Goal: Navigation & Orientation: Find specific page/section

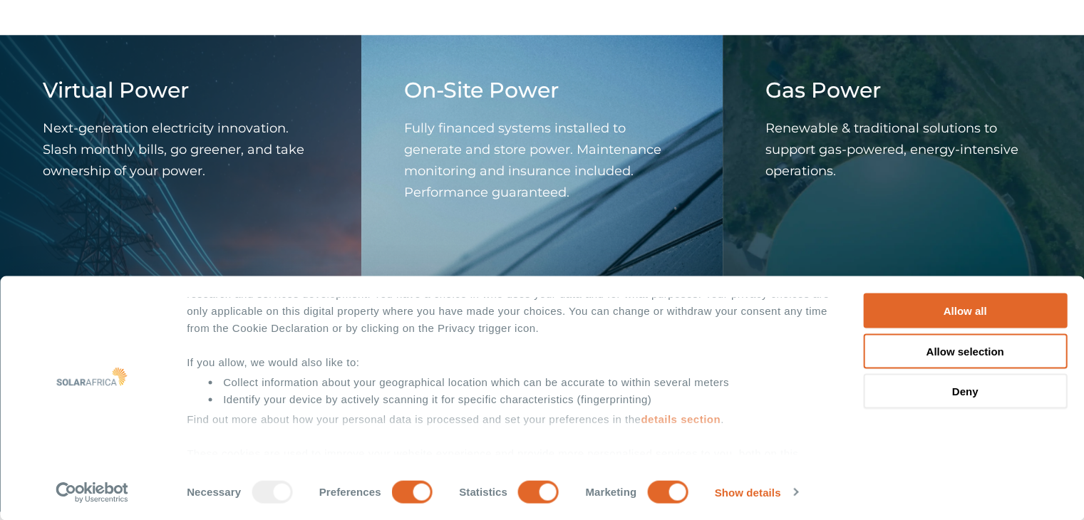
scroll to position [126, 0]
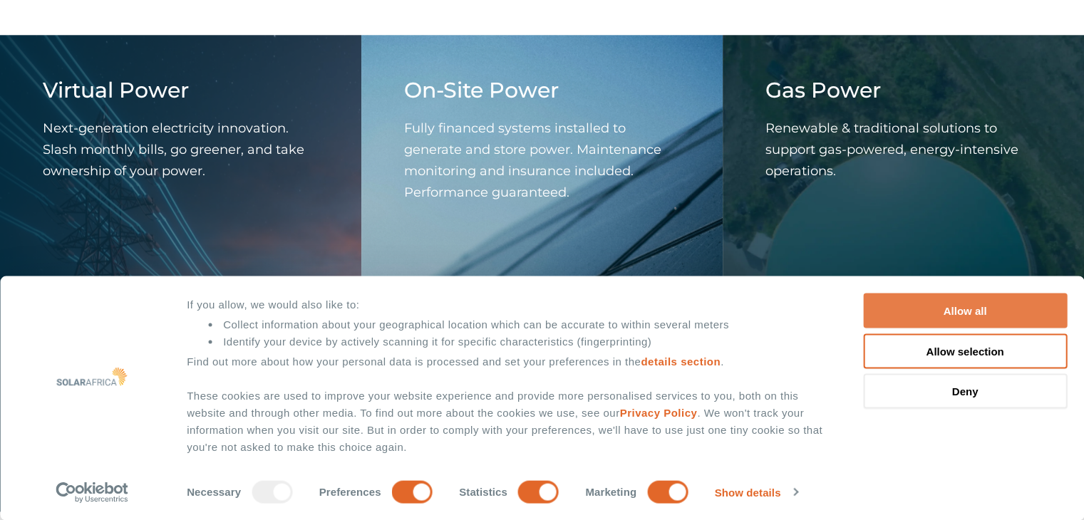
click at [957, 314] on button "Allow all" at bounding box center [965, 311] width 204 height 35
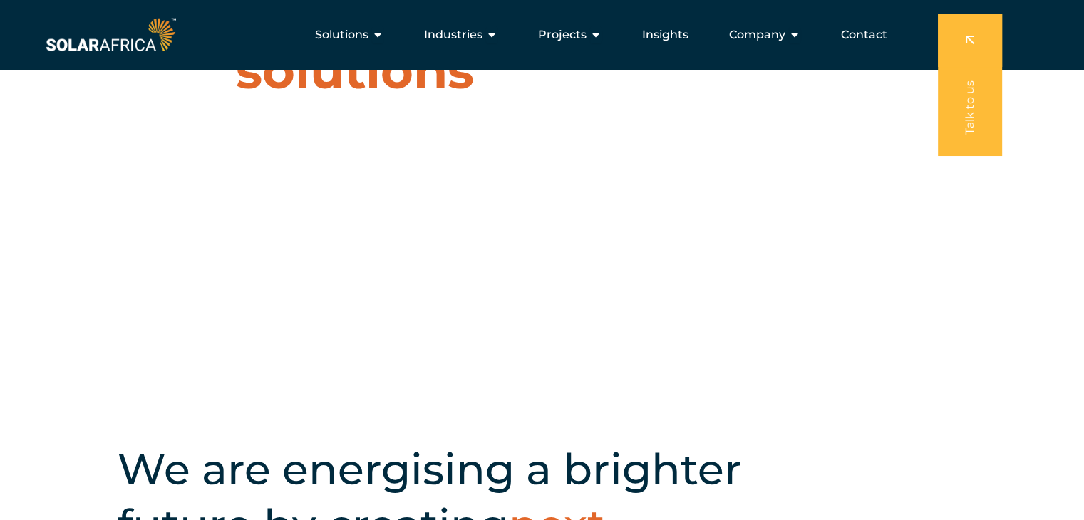
scroll to position [0, 0]
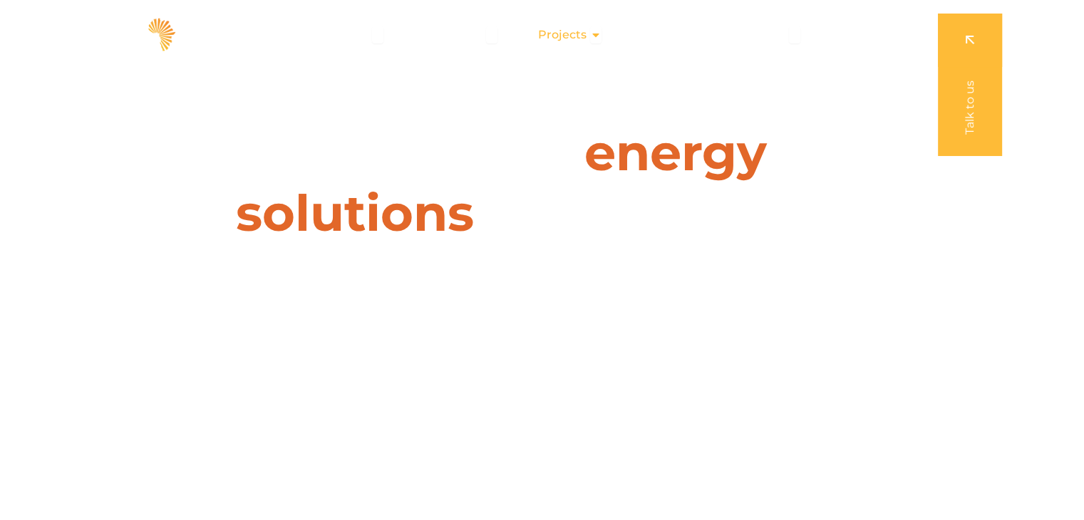
click at [596, 35] on icon "Menu" at bounding box center [595, 34] width 11 height 11
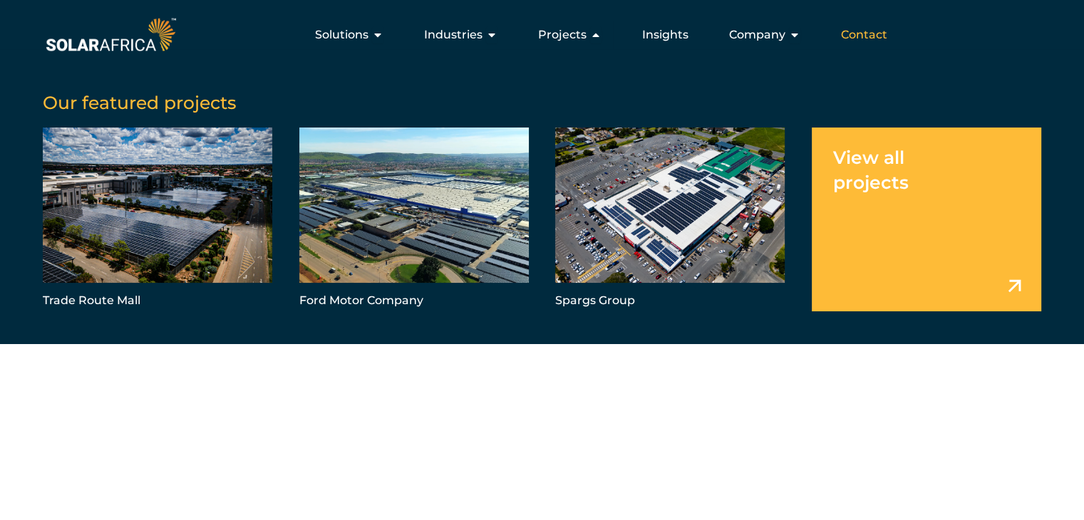
click at [879, 31] on span "Contact" at bounding box center [864, 34] width 46 height 17
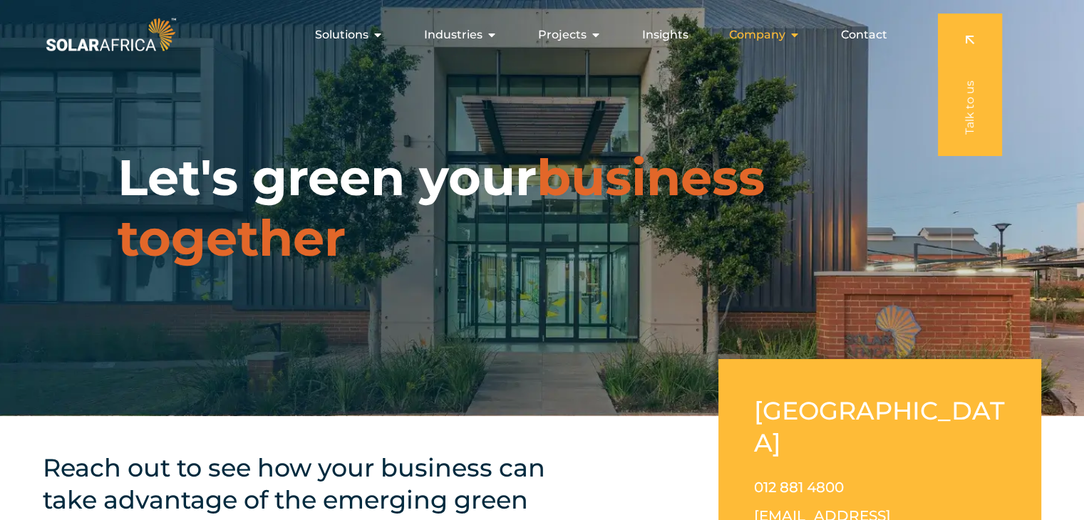
click at [795, 35] on icon "Menu" at bounding box center [794, 34] width 11 height 11
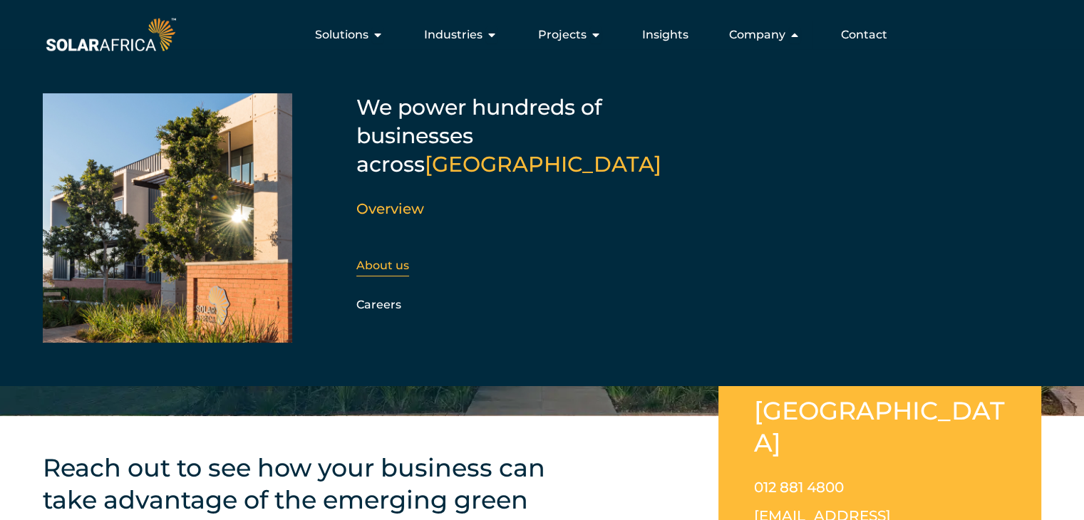
click at [394, 259] on link "About us" at bounding box center [382, 266] width 53 height 14
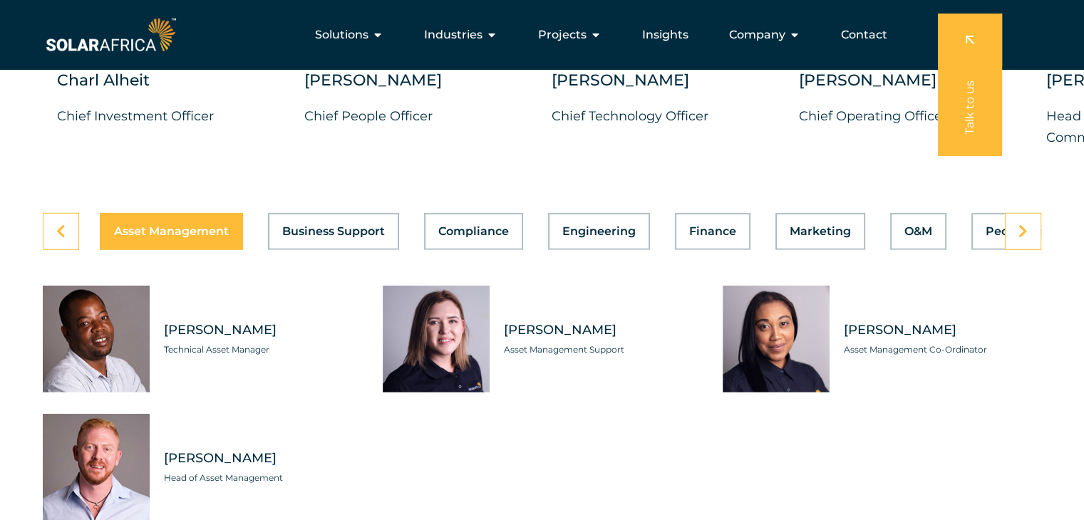
scroll to position [3920, 0]
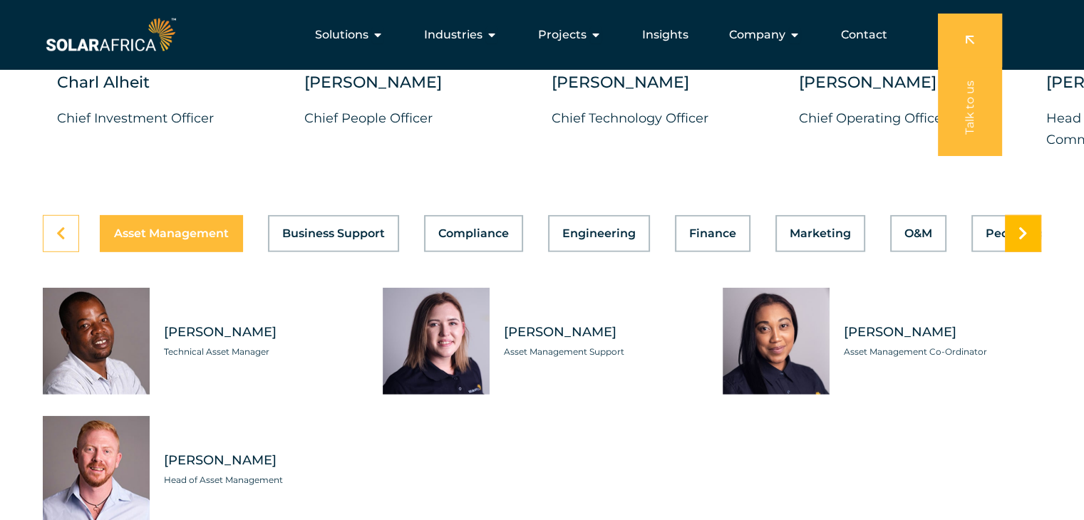
click at [1030, 227] on link at bounding box center [1023, 233] width 36 height 37
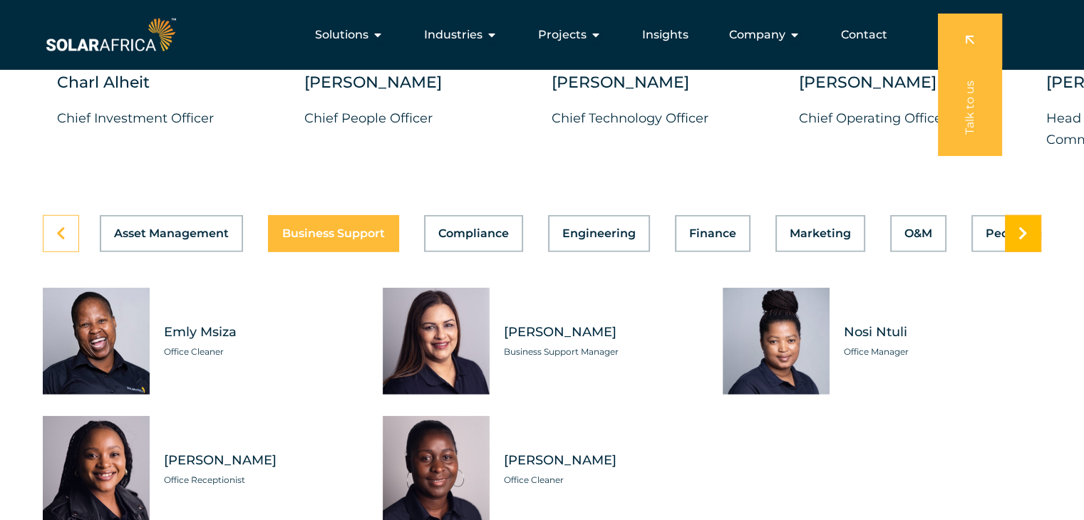
click at [1026, 227] on icon at bounding box center [1023, 234] width 9 height 14
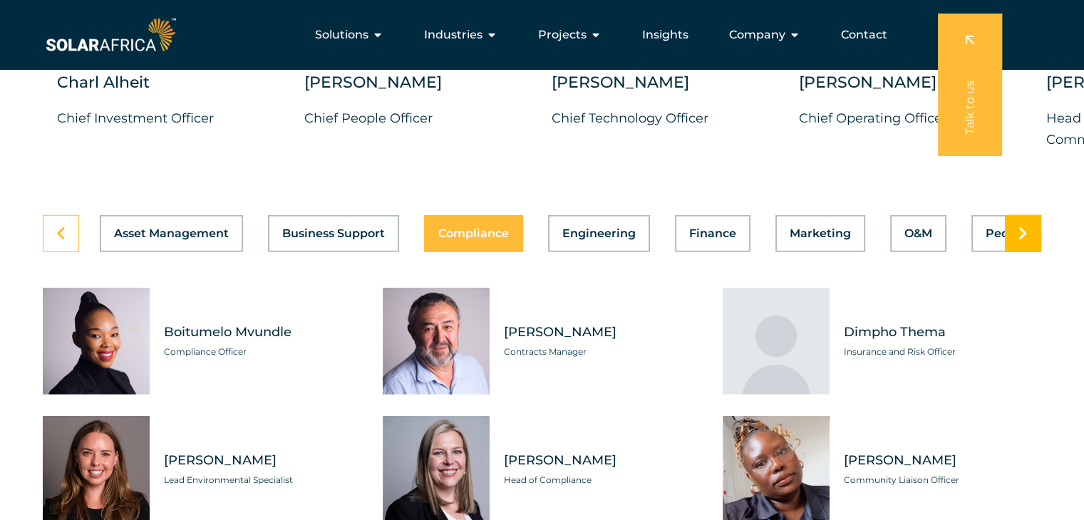
click at [1026, 227] on icon at bounding box center [1023, 234] width 9 height 14
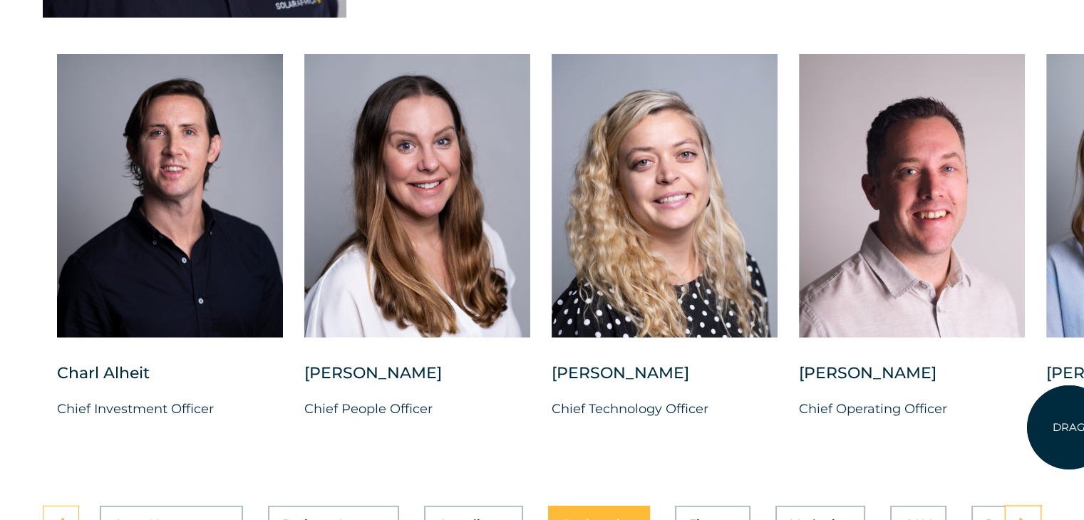
scroll to position [3706, 0]
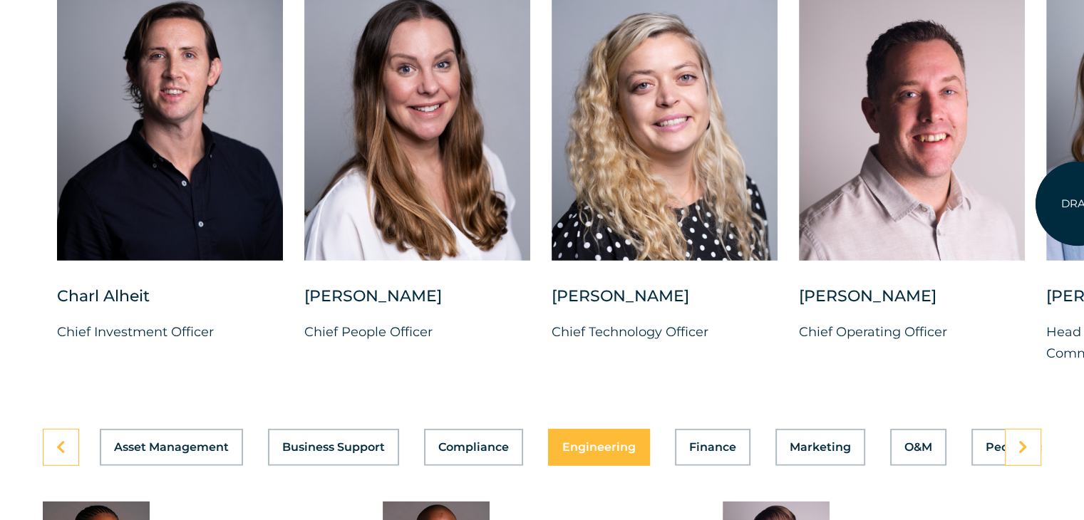
click at [1019, 440] on icon at bounding box center [1023, 447] width 9 height 14
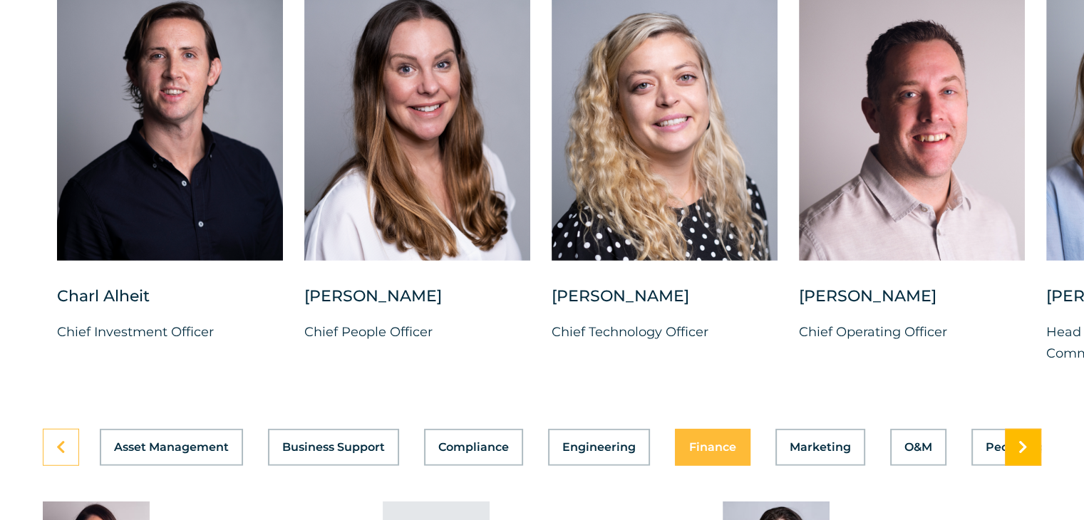
click at [1019, 440] on icon at bounding box center [1023, 447] width 9 height 14
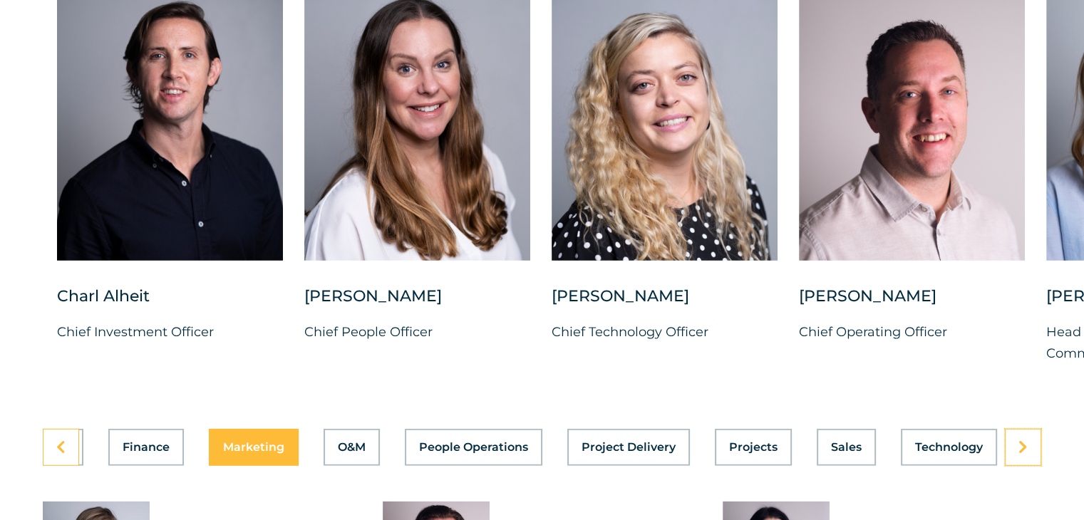
scroll to position [0, 569]
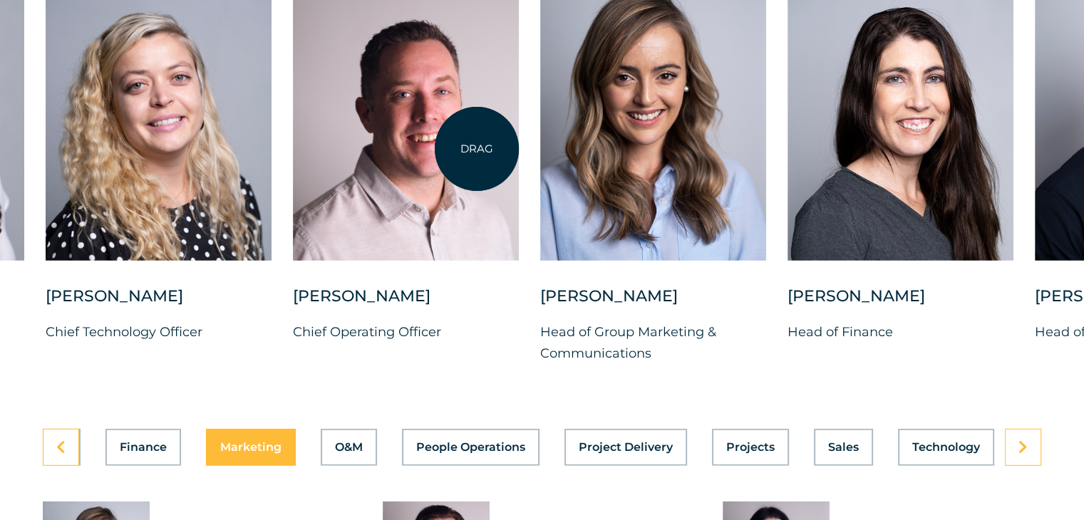
drag, startPoint x: 983, startPoint y: 100, endPoint x: 375, endPoint y: 148, distance: 609.9
click at [375, 148] on div at bounding box center [406, 119] width 226 height 284
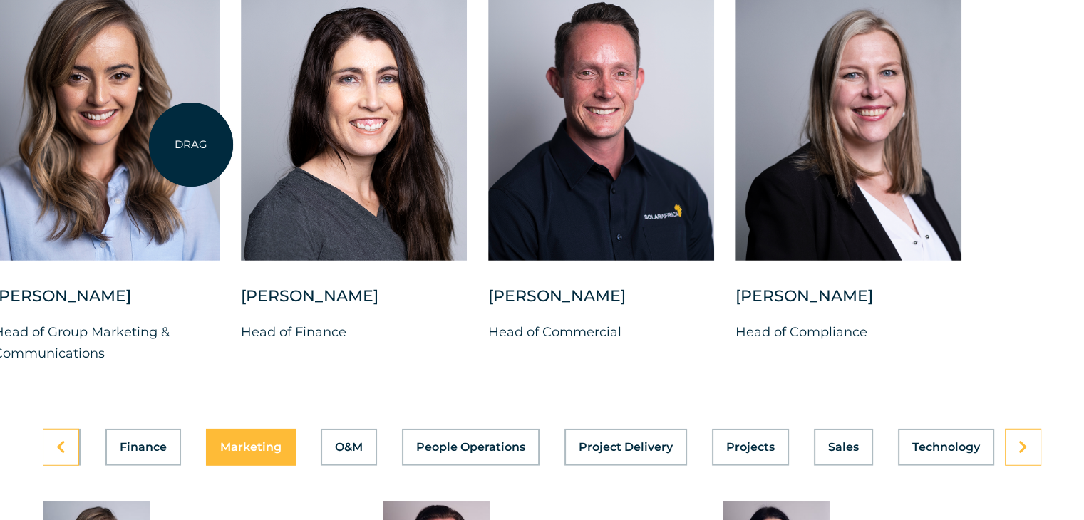
drag, startPoint x: 551, startPoint y: 145, endPoint x: 185, endPoint y: 145, distance: 365.6
click at [185, 145] on div at bounding box center [107, 119] width 226 height 284
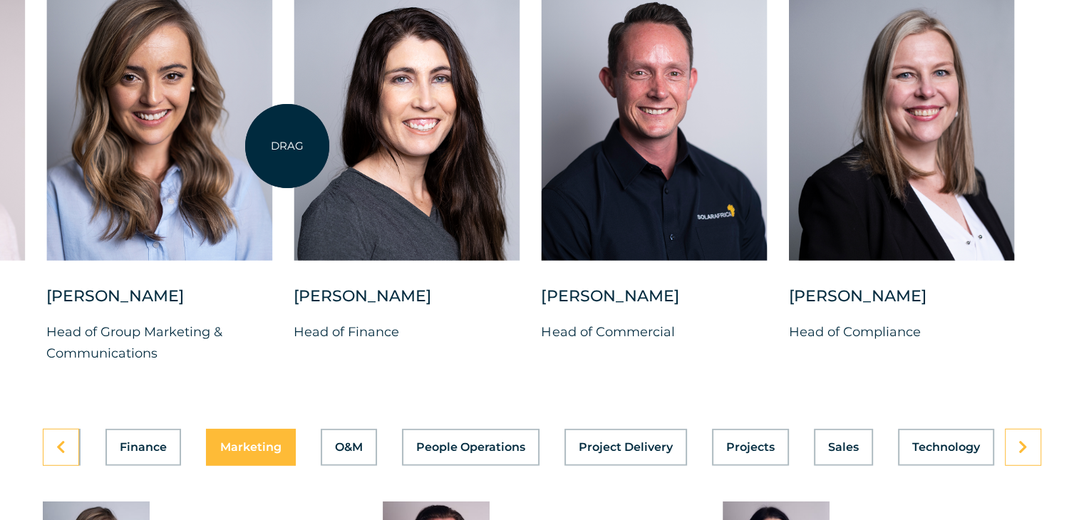
drag, startPoint x: 331, startPoint y: 146, endPoint x: 701, endPoint y: 139, distance: 370.0
click at [520, 140] on div at bounding box center [407, 119] width 226 height 284
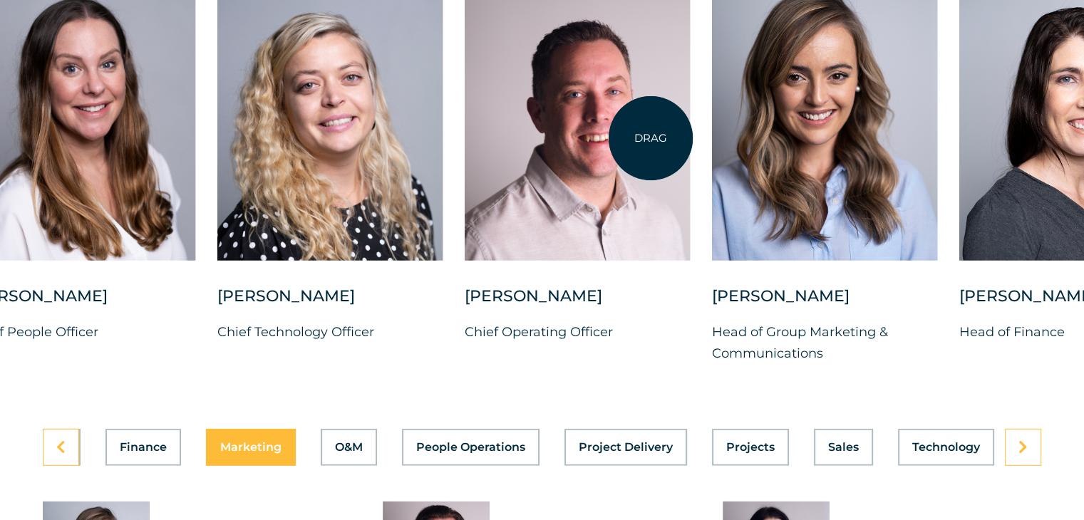
drag, startPoint x: 425, startPoint y: 138, endPoint x: 653, endPoint y: 138, distance: 228.1
click at [653, 138] on div at bounding box center [578, 119] width 226 height 284
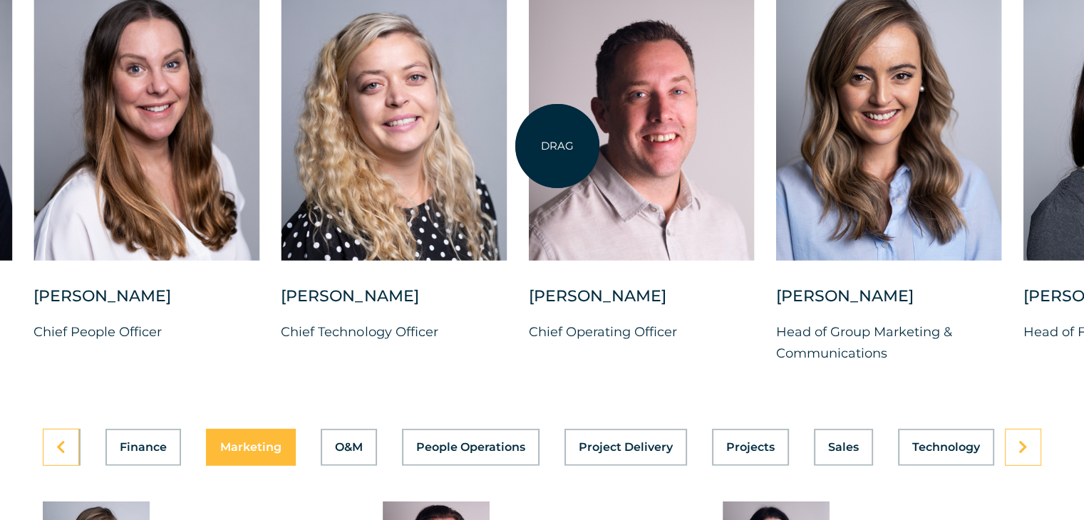
drag, startPoint x: 557, startPoint y: 146, endPoint x: 758, endPoint y: 147, distance: 200.3
click at [752, 147] on div at bounding box center [641, 119] width 226 height 284
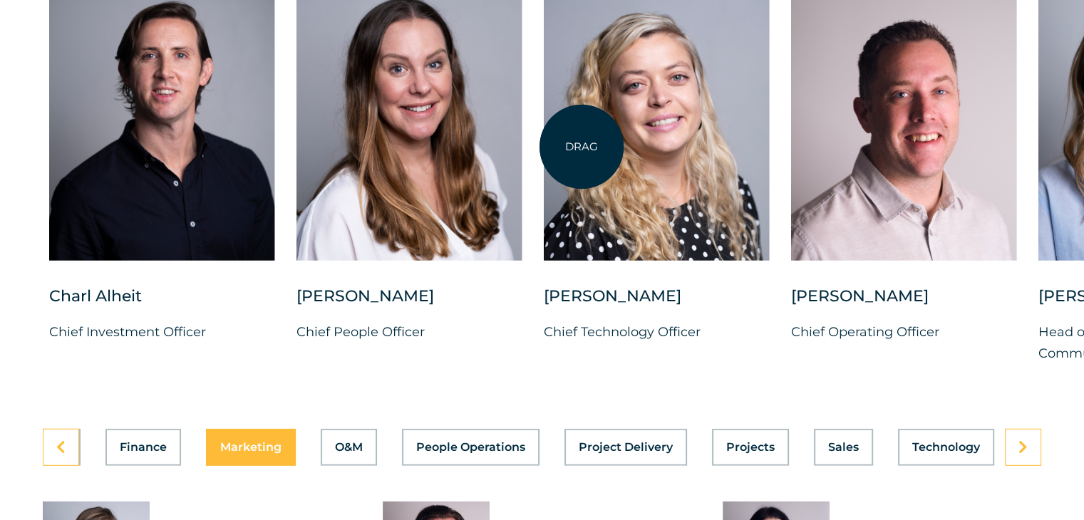
drag, startPoint x: 582, startPoint y: 147, endPoint x: 777, endPoint y: 152, distance: 195.4
click at [770, 152] on div at bounding box center [657, 119] width 226 height 284
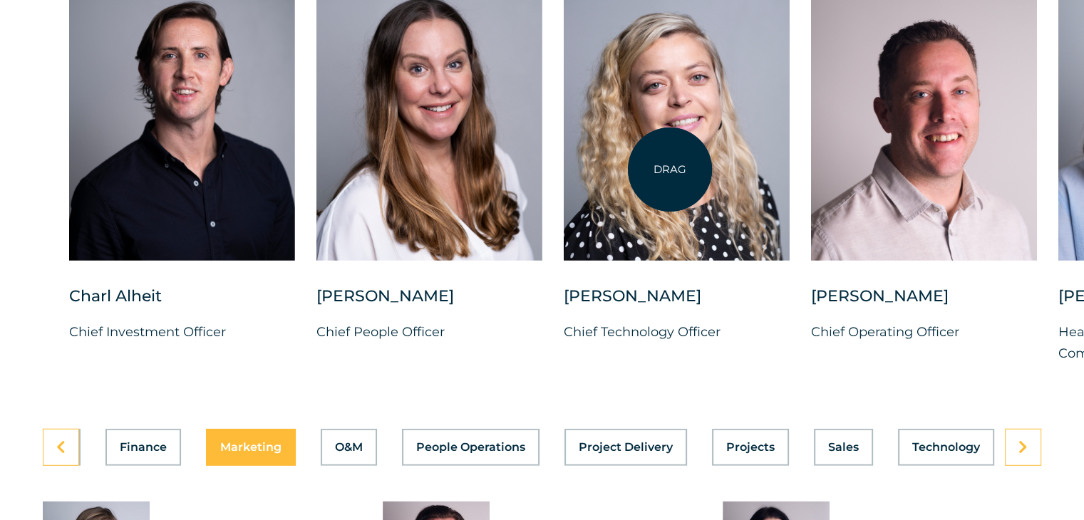
drag, startPoint x: 610, startPoint y: 167, endPoint x: 766, endPoint y: 174, distance: 156.3
click at [713, 172] on div at bounding box center [677, 119] width 226 height 284
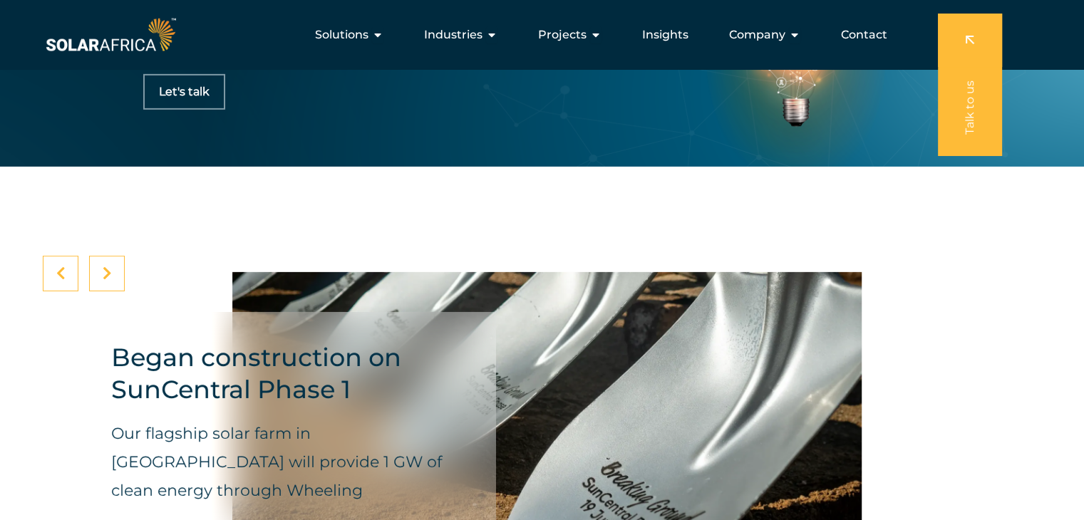
scroll to position [4429, 0]
